Goal: Task Accomplishment & Management: Manage account settings

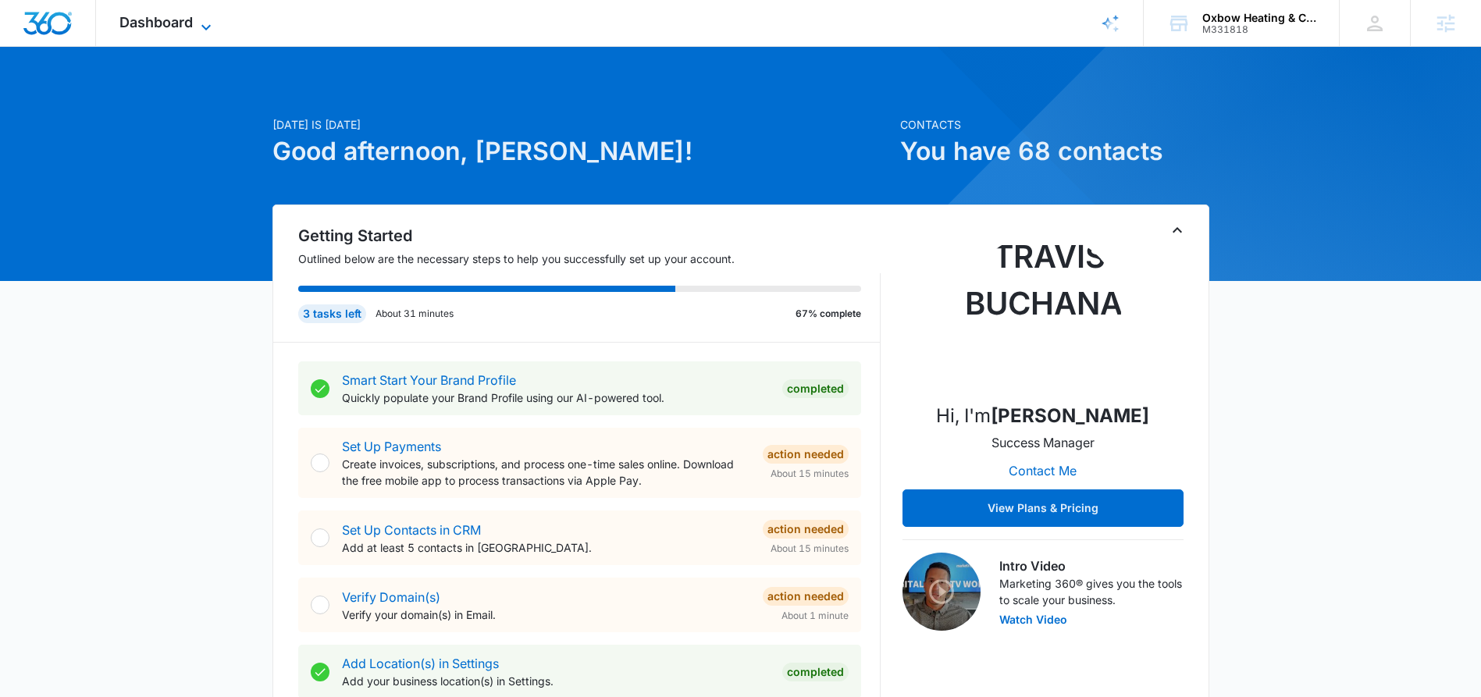
click at [212, 27] on icon at bounding box center [206, 27] width 19 height 19
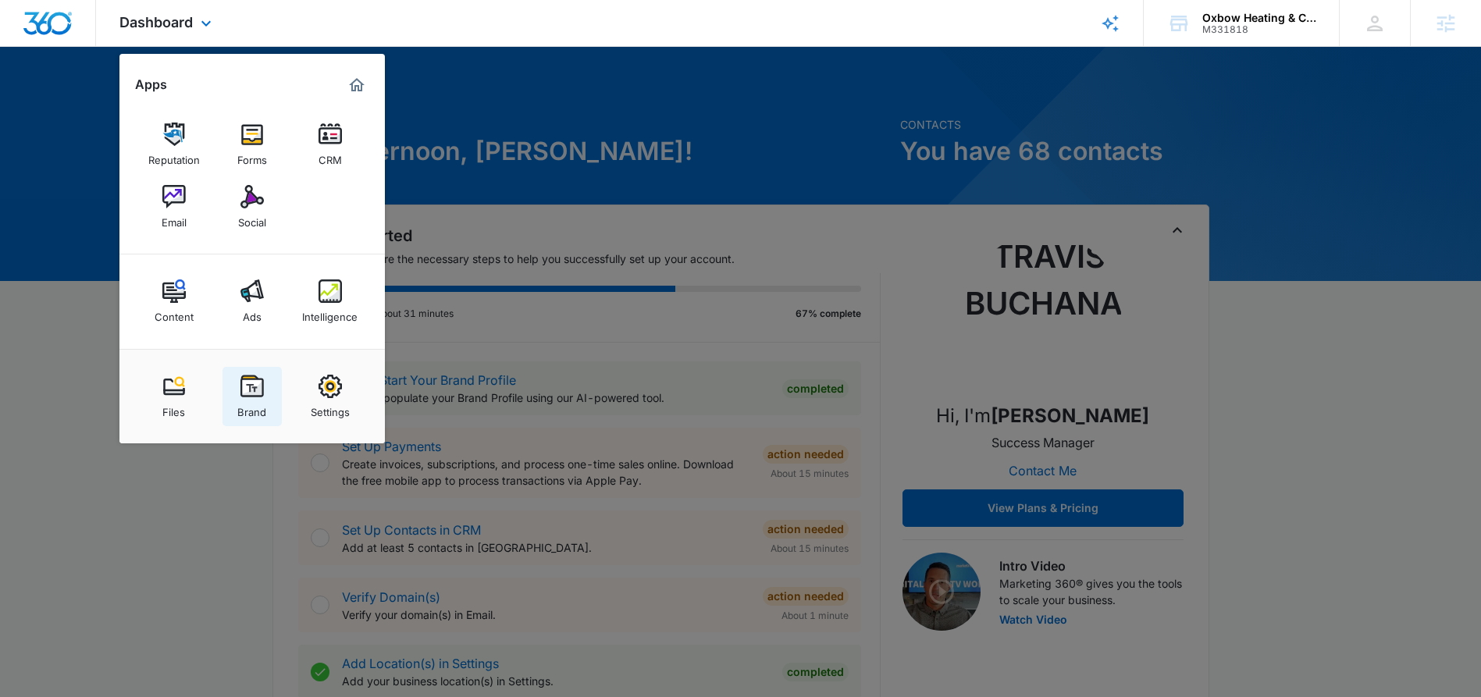
click at [255, 390] on img at bounding box center [251, 386] width 23 height 23
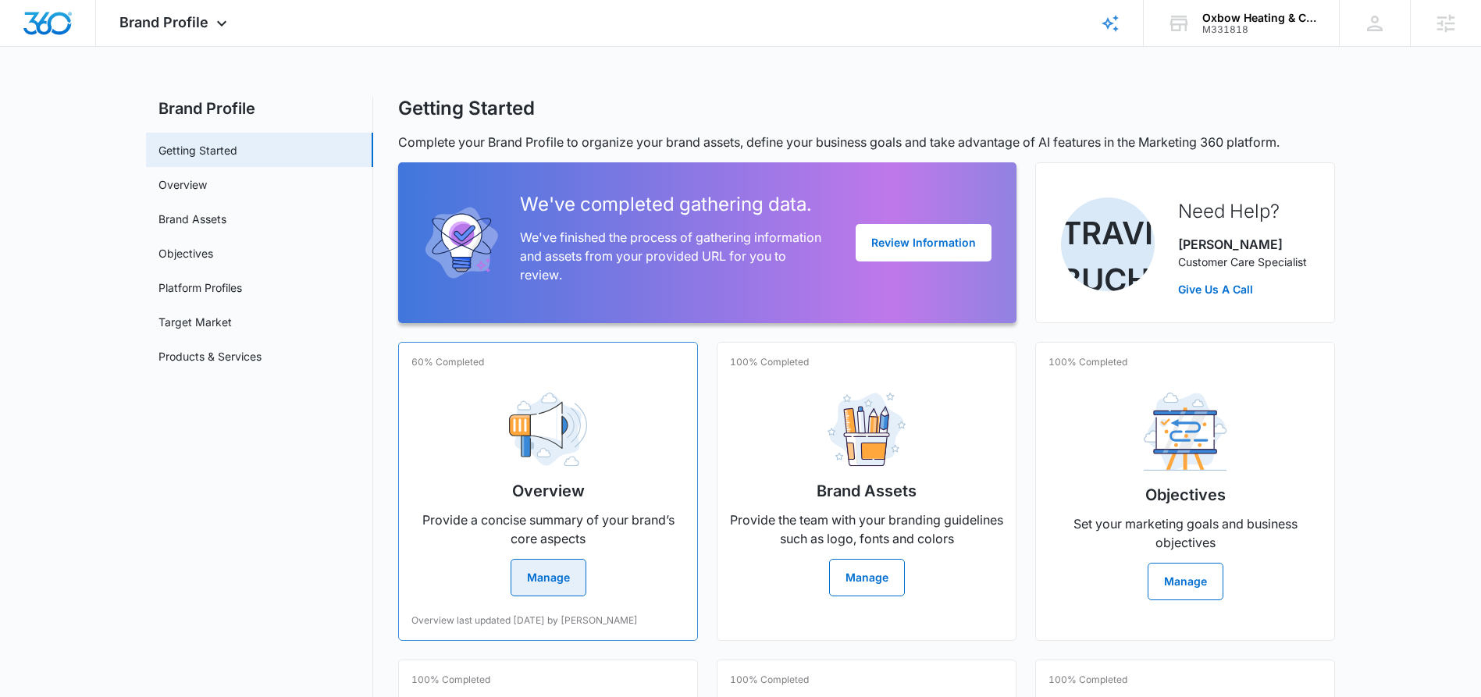
click at [560, 577] on button "Manage" at bounding box center [548, 577] width 76 height 37
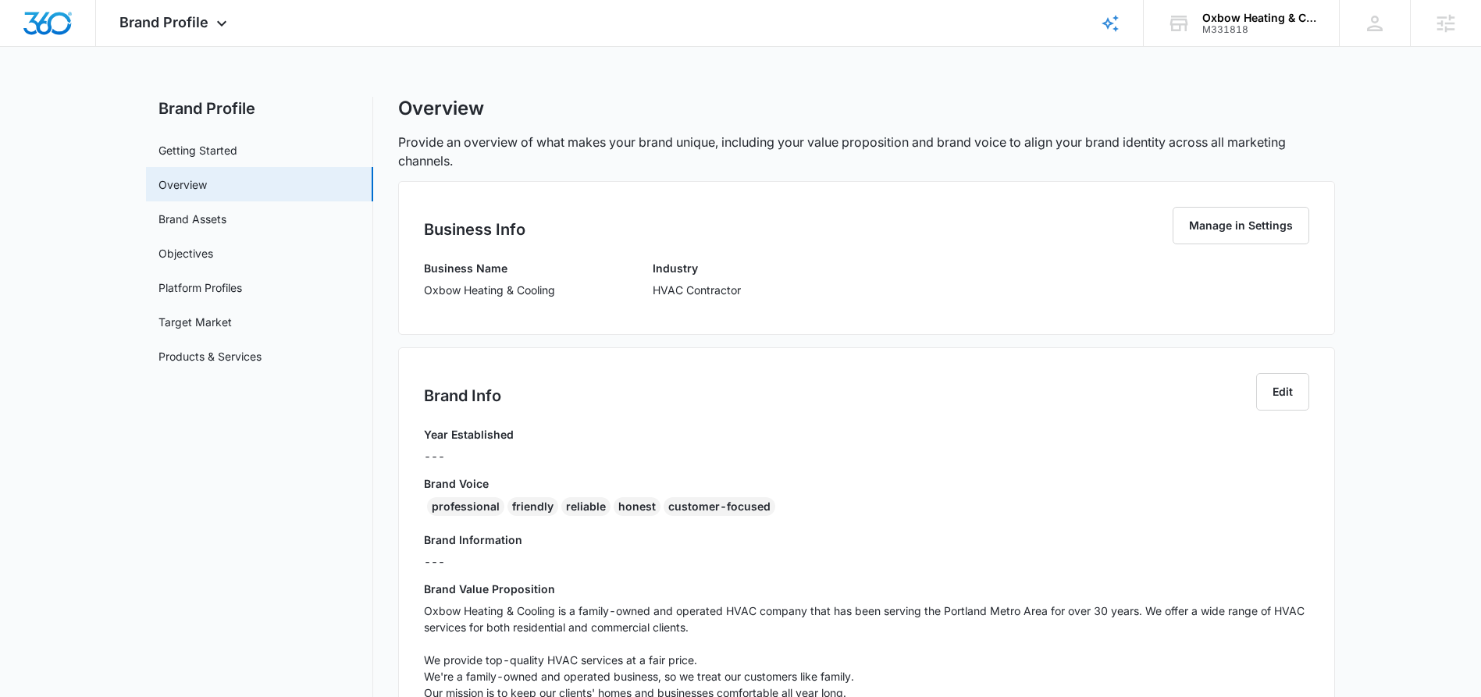
scroll to position [3, 0]
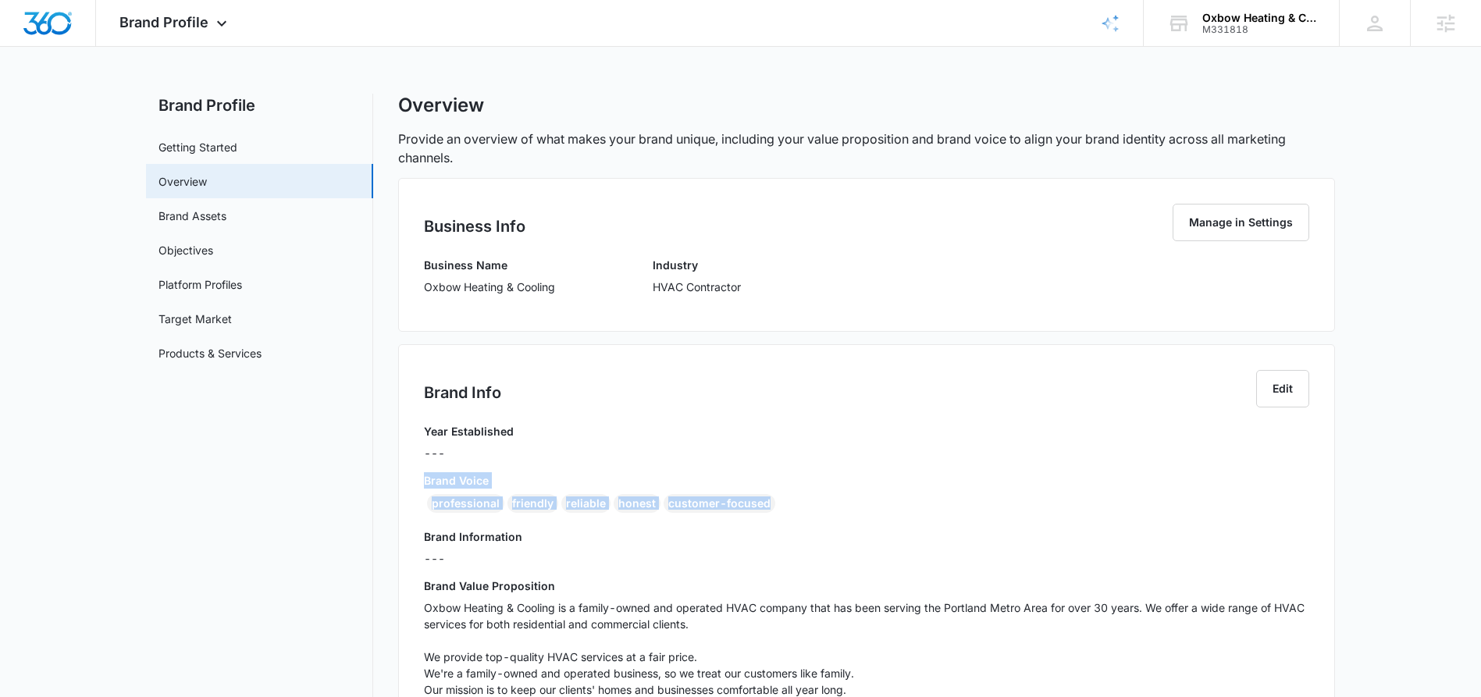
drag, startPoint x: 424, startPoint y: 482, endPoint x: 821, endPoint y: 511, distance: 398.3
click at [821, 511] on div "Brand Voice professional friendly reliable honest customer-focused" at bounding box center [866, 495] width 885 height 47
copy div "Brand Voice professional friendly reliable honest customer-focused"
